Goal: Task Accomplishment & Management: Use online tool/utility

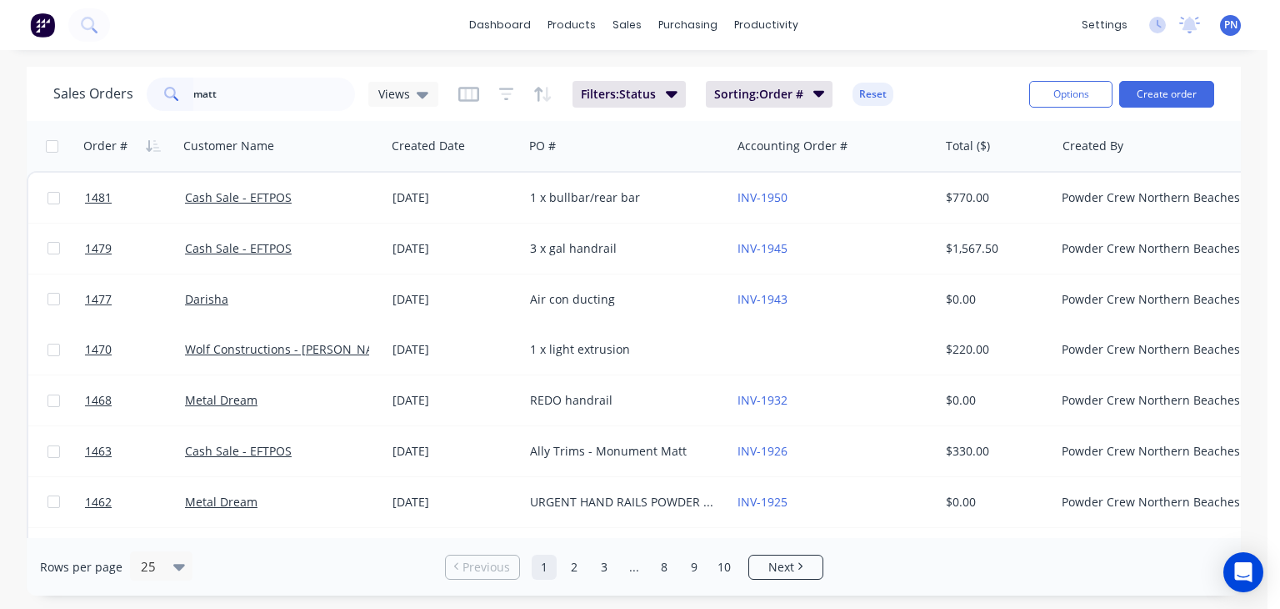
click at [258, 93] on input "matt" at bounding box center [274, 94] width 163 height 33
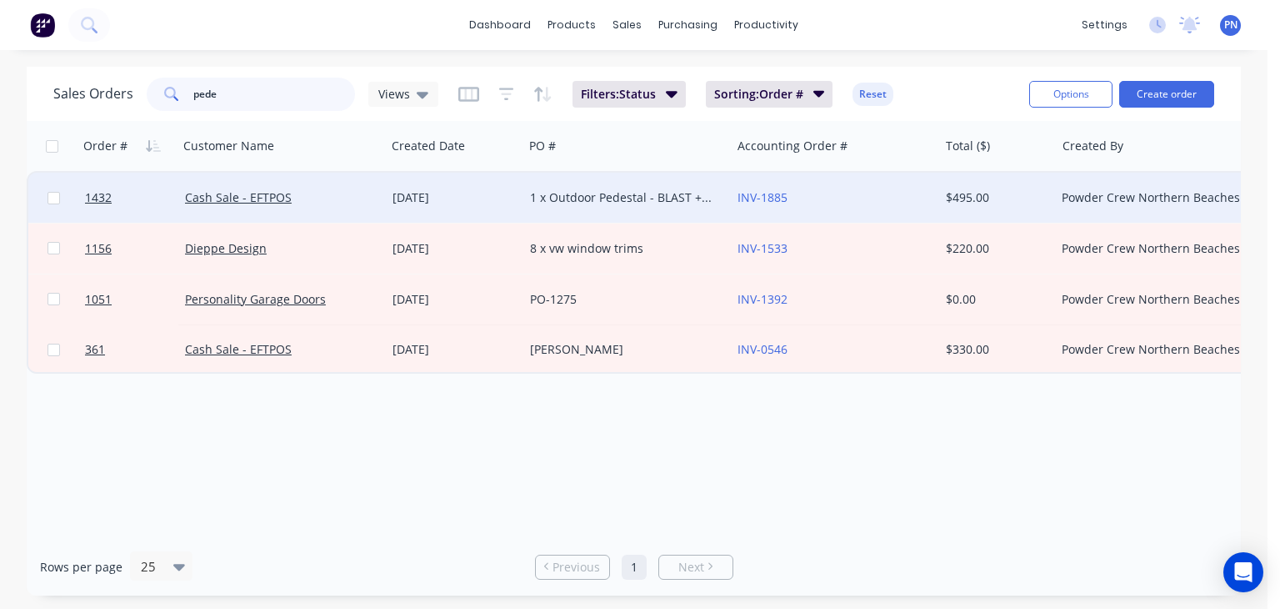
type input "pede"
click at [335, 198] on div "Cash Sale - EFTPOS" at bounding box center [277, 197] width 185 height 17
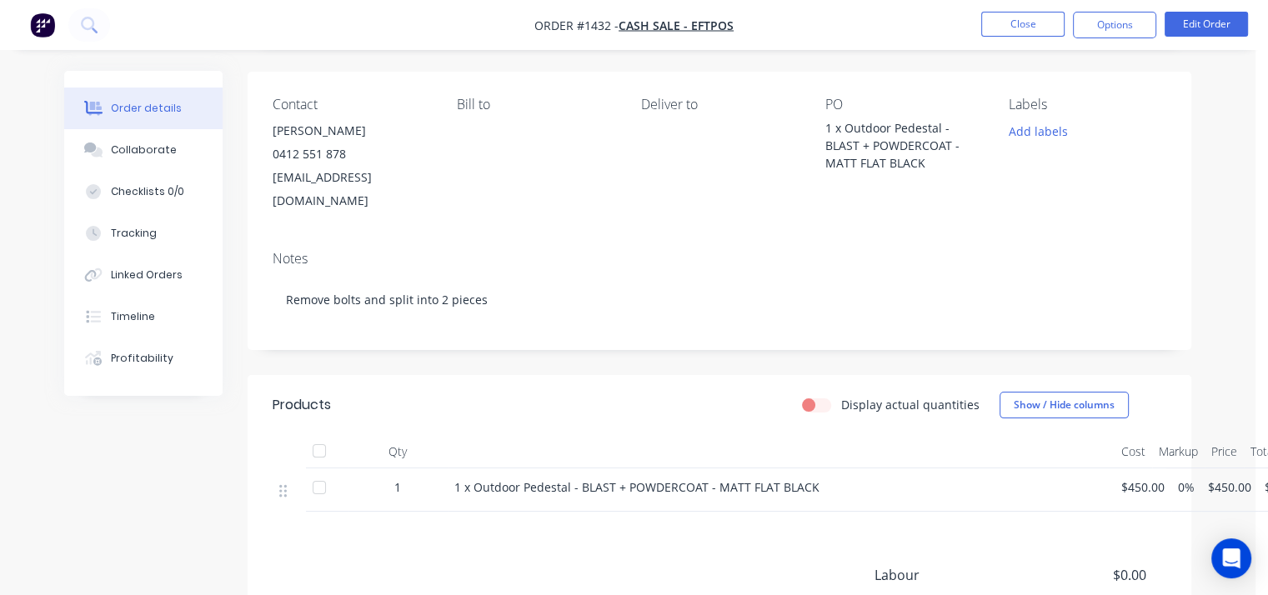
scroll to position [119, 0]
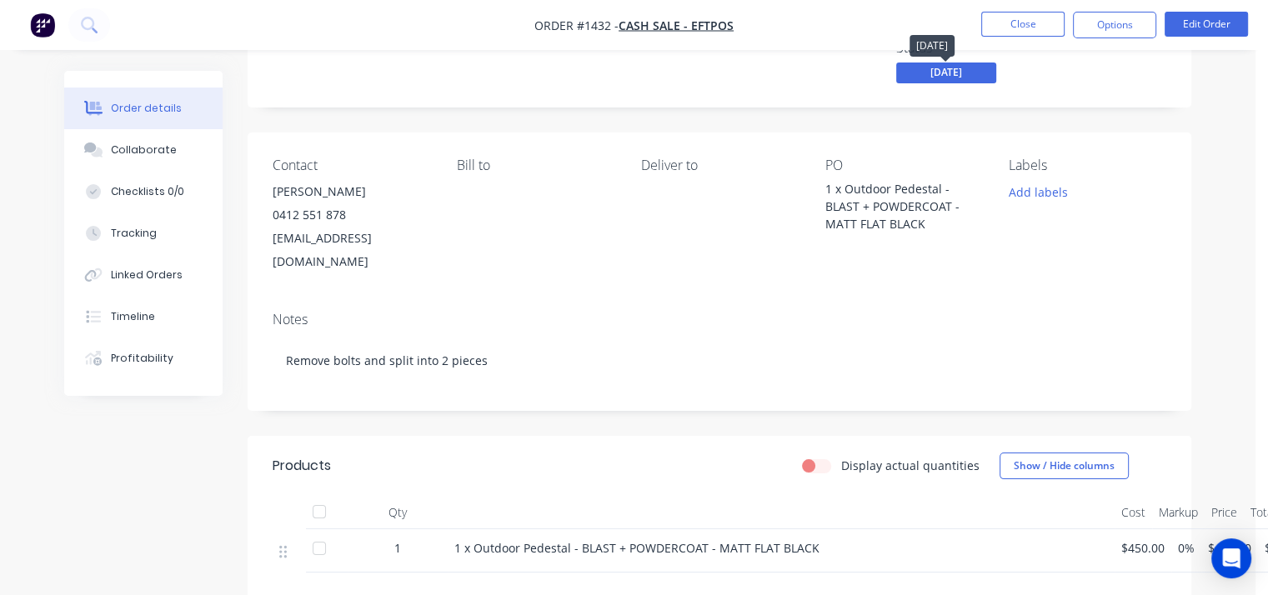
click at [925, 76] on span "[DATE]" at bounding box center [946, 73] width 100 height 21
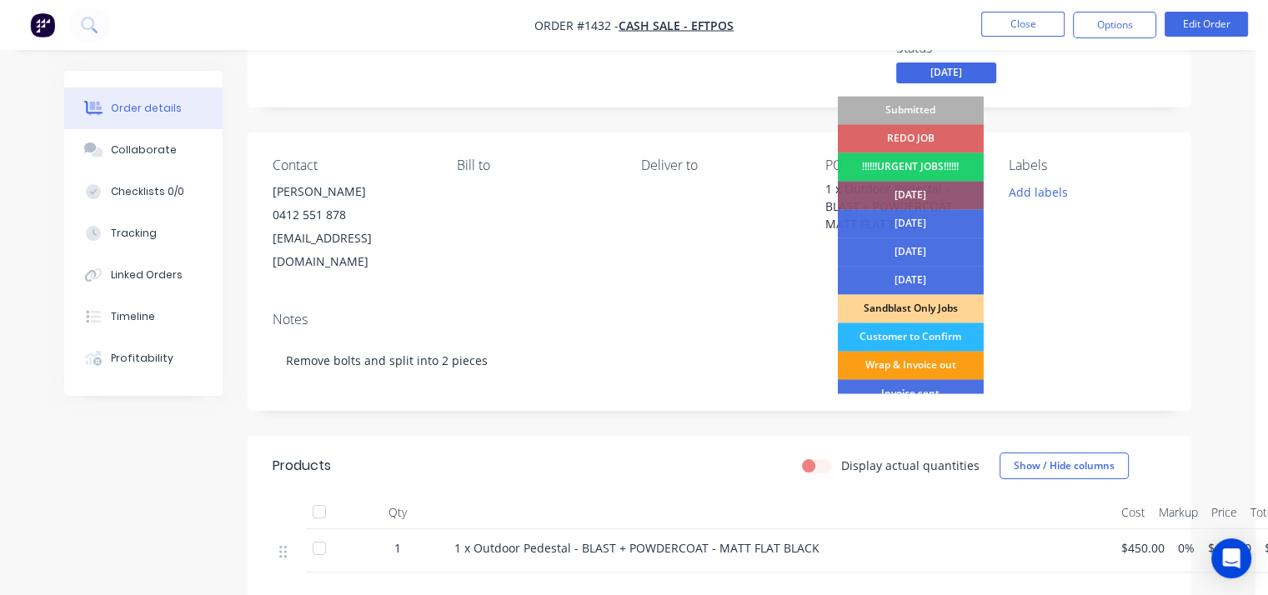
click at [897, 361] on div "Wrap & Invoice out" at bounding box center [911, 365] width 146 height 28
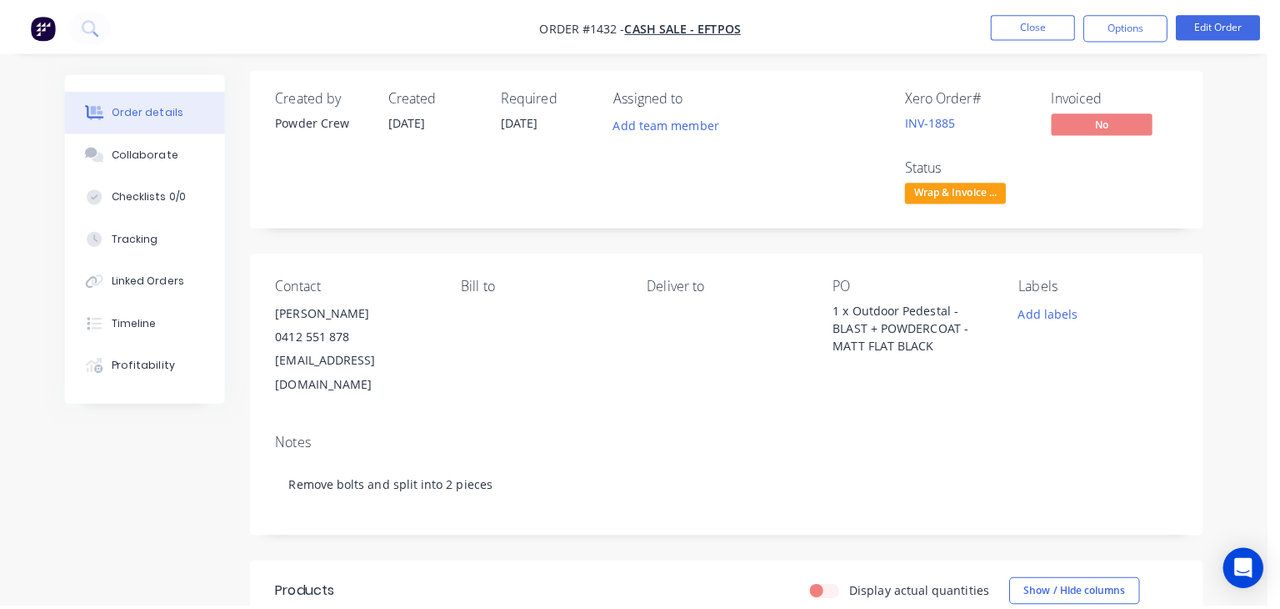
scroll to position [0, 0]
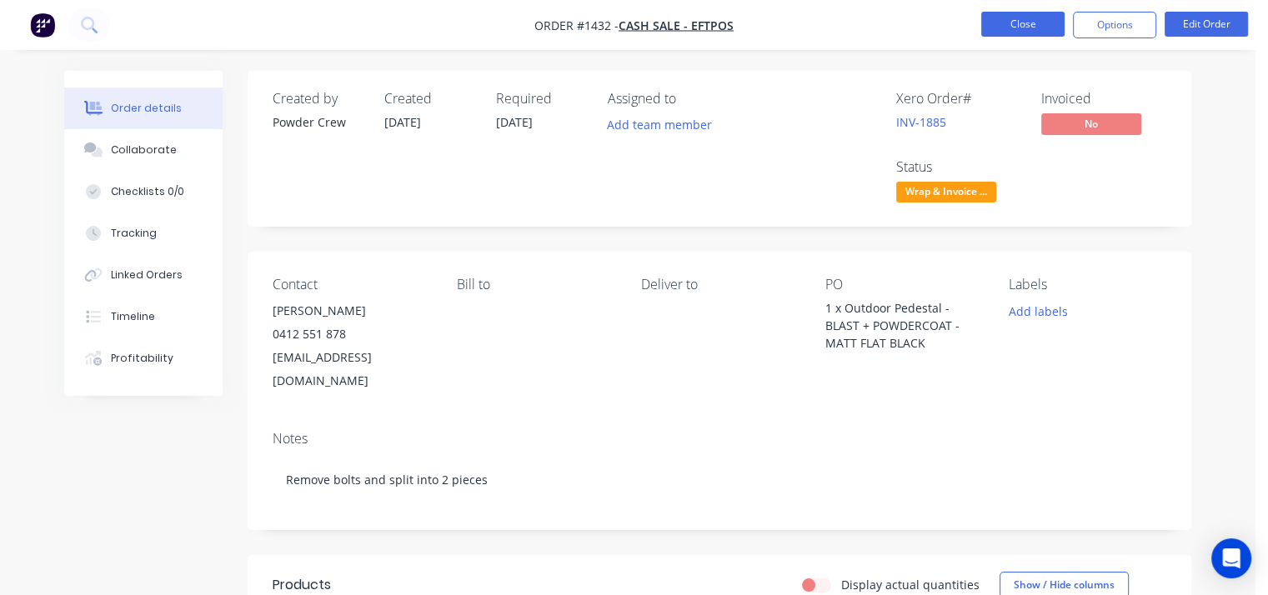
click at [1007, 27] on button "Close" at bounding box center [1022, 24] width 83 height 25
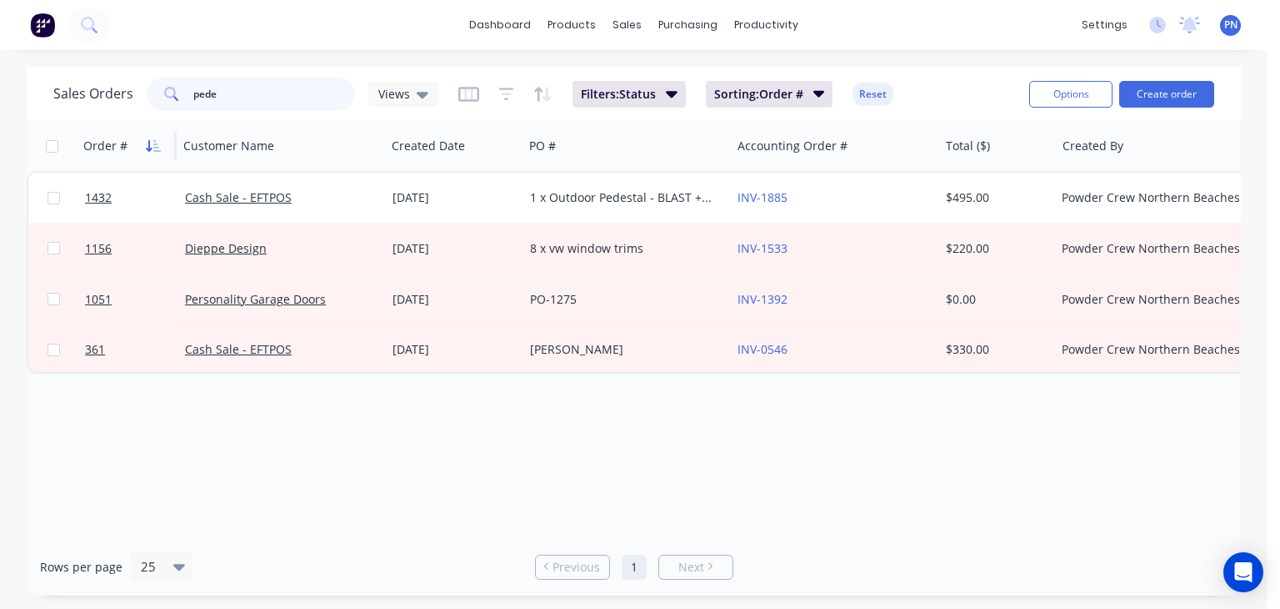
drag, startPoint x: 276, startPoint y: 95, endPoint x: 153, endPoint y: 139, distance: 130.3
click at [141, 103] on div "Sales Orders pede Views" at bounding box center [245, 94] width 385 height 33
